Goal: Download file/media

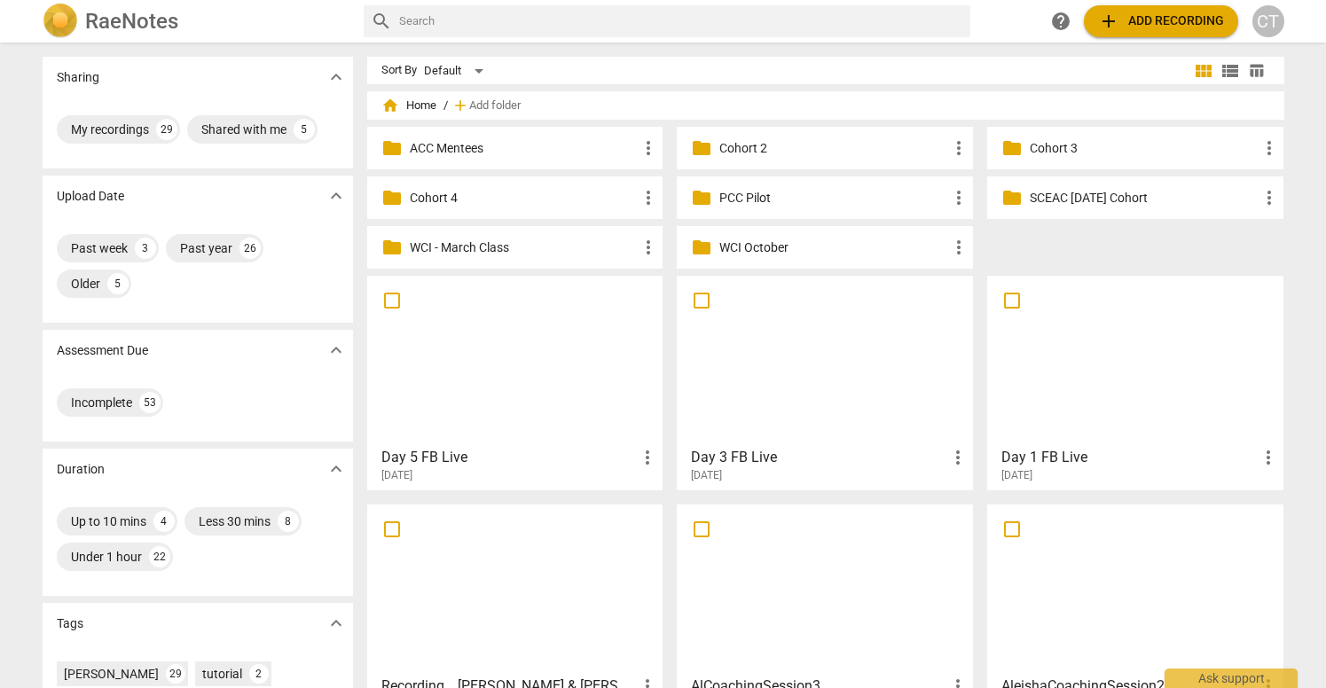
click at [851, 373] on div at bounding box center [825, 360] width 284 height 157
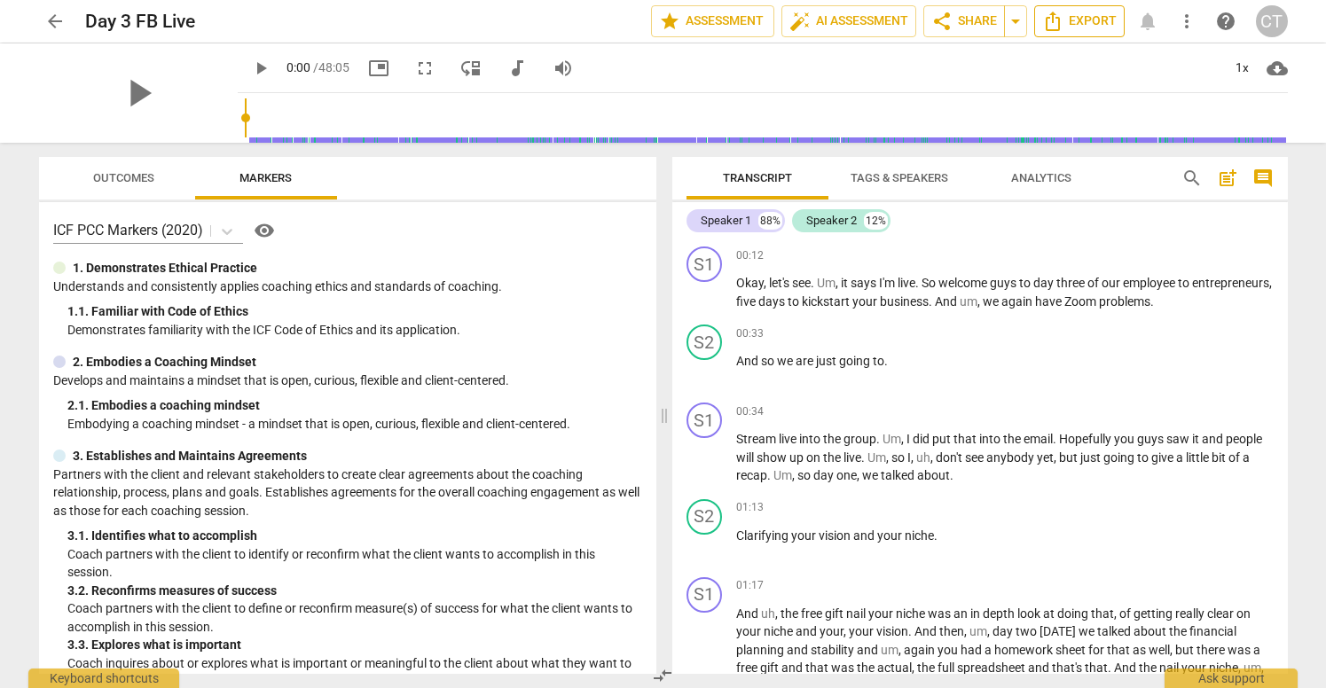
click at [1078, 30] on span "Export" at bounding box center [1079, 21] width 74 height 21
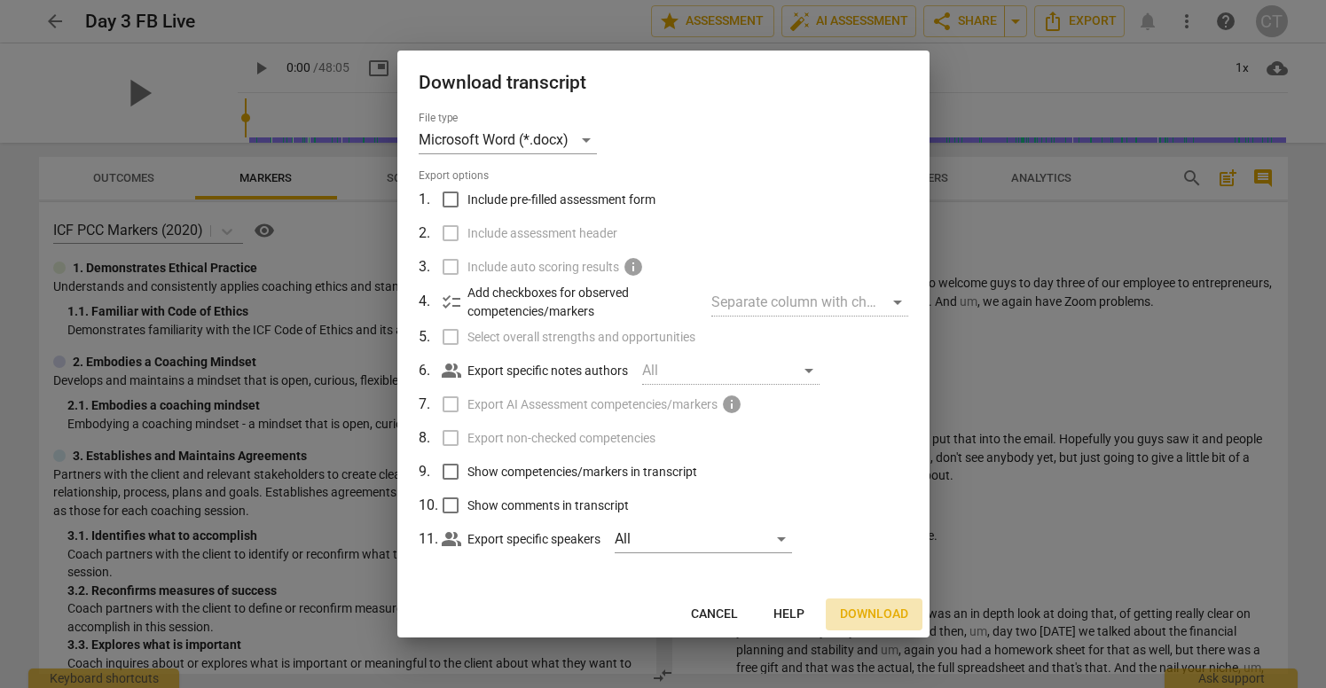
click at [886, 609] on span "Download" at bounding box center [874, 615] width 68 height 18
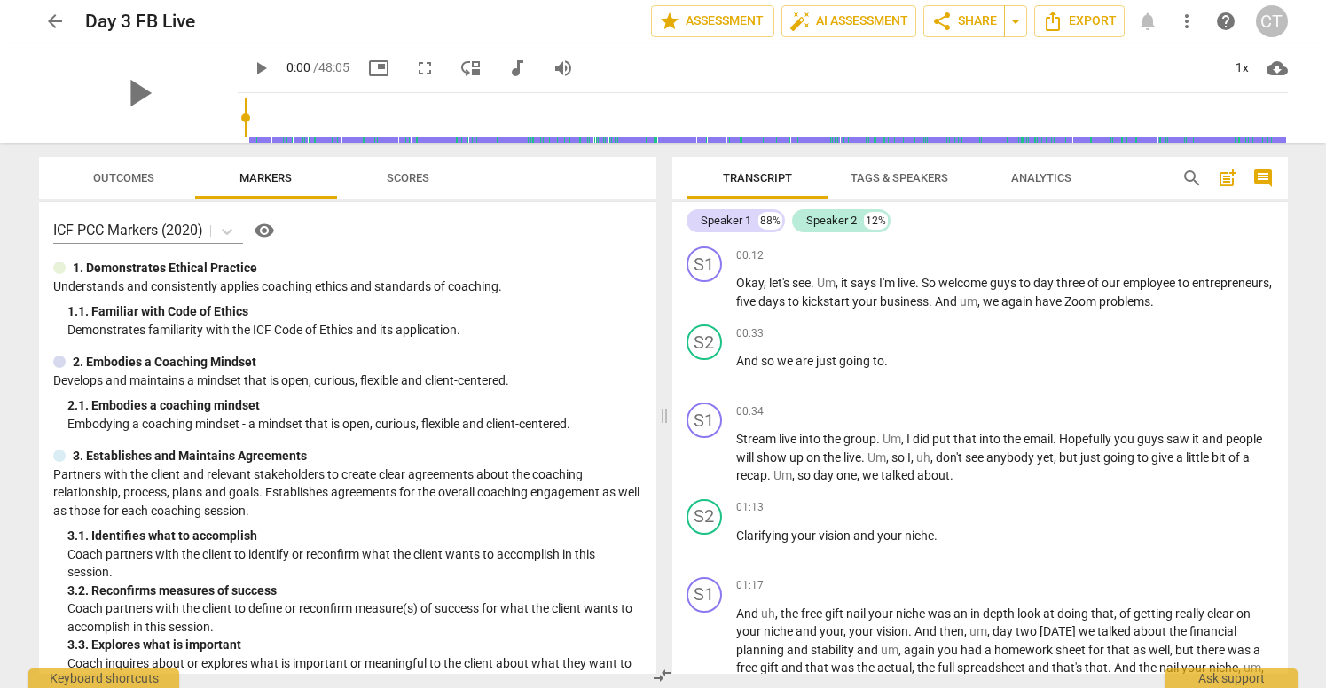
click at [62, 20] on span "arrow_back" at bounding box center [54, 21] width 21 height 21
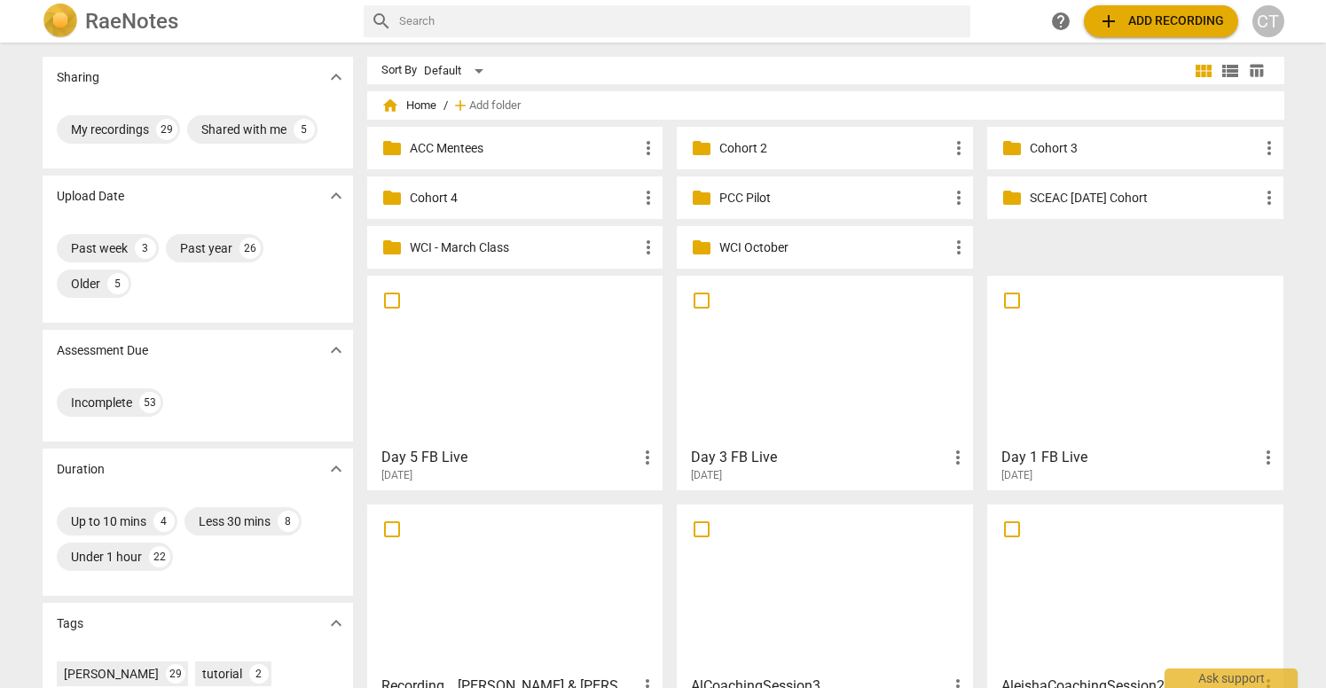
click at [557, 324] on div at bounding box center [515, 360] width 284 height 157
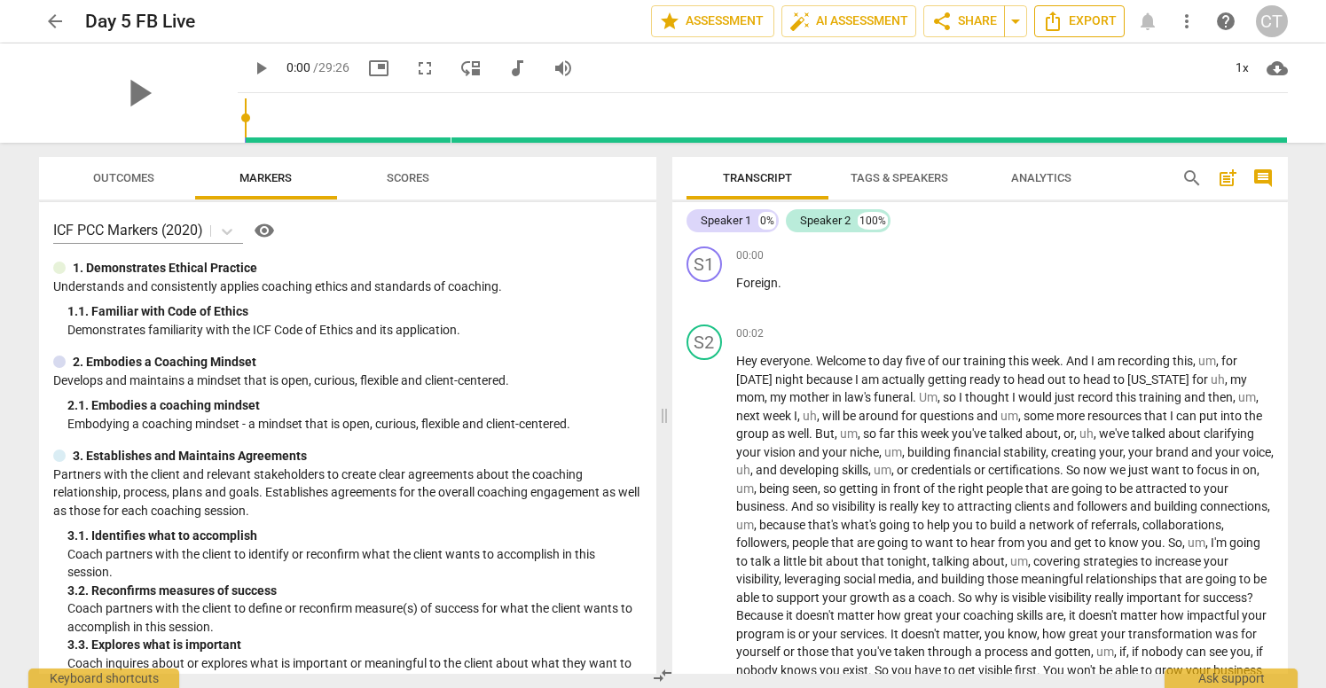
click at [1092, 19] on span "Export" at bounding box center [1079, 21] width 74 height 21
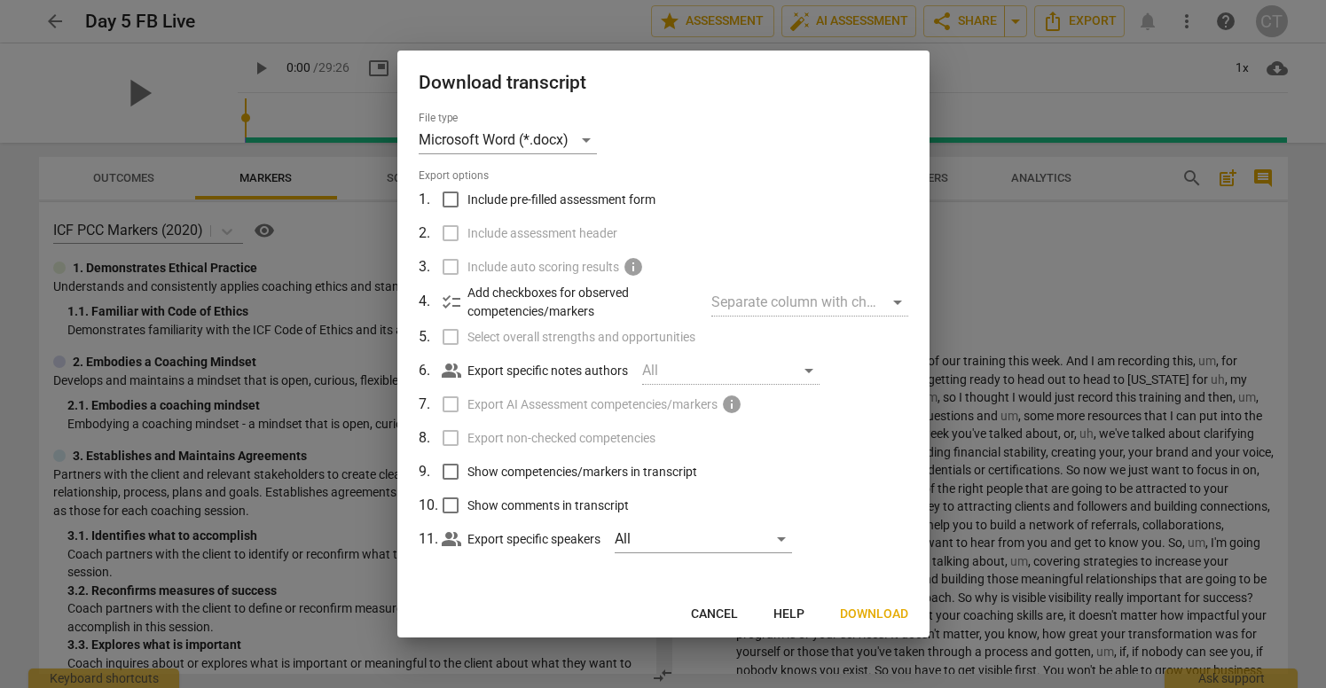
click at [864, 612] on span "Download" at bounding box center [874, 615] width 68 height 18
